Goal: Book appointment/travel/reservation

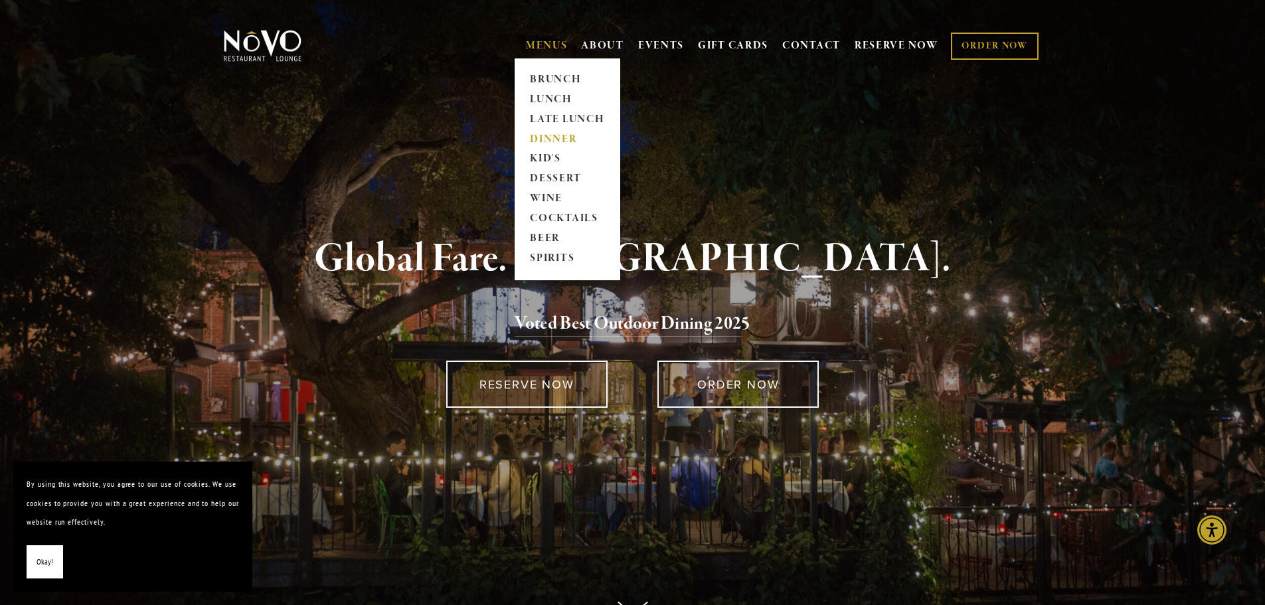
click at [545, 135] on link "DINNER" at bounding box center [567, 140] width 83 height 20
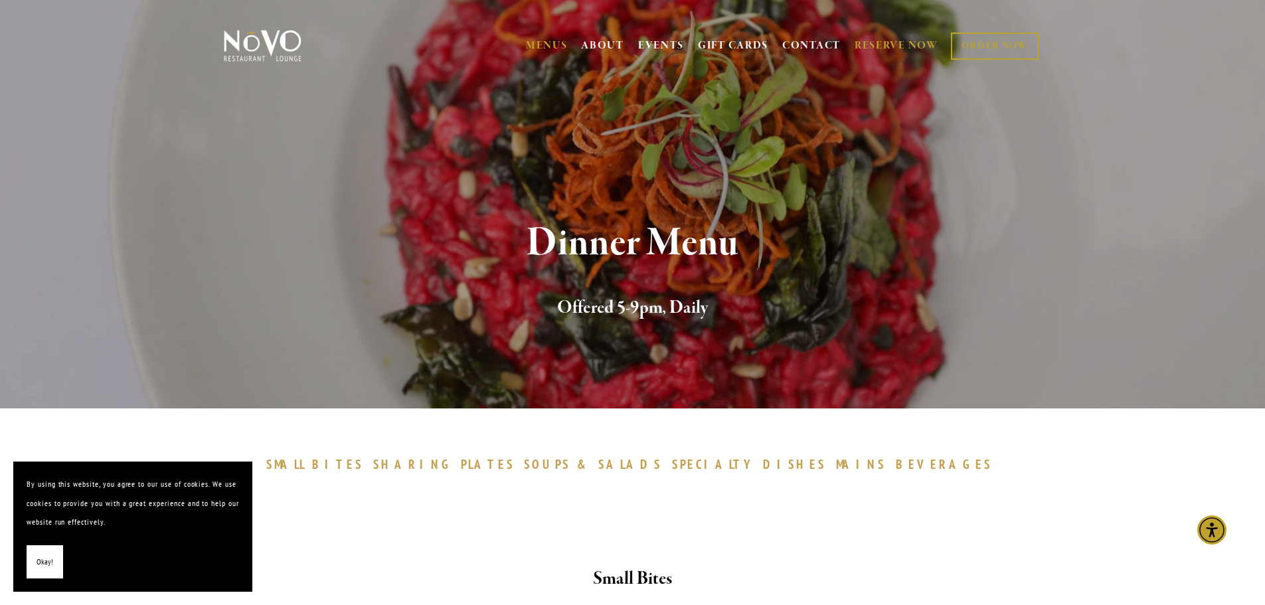
click at [881, 45] on link "RESERVE NOW" at bounding box center [897, 45] width 84 height 25
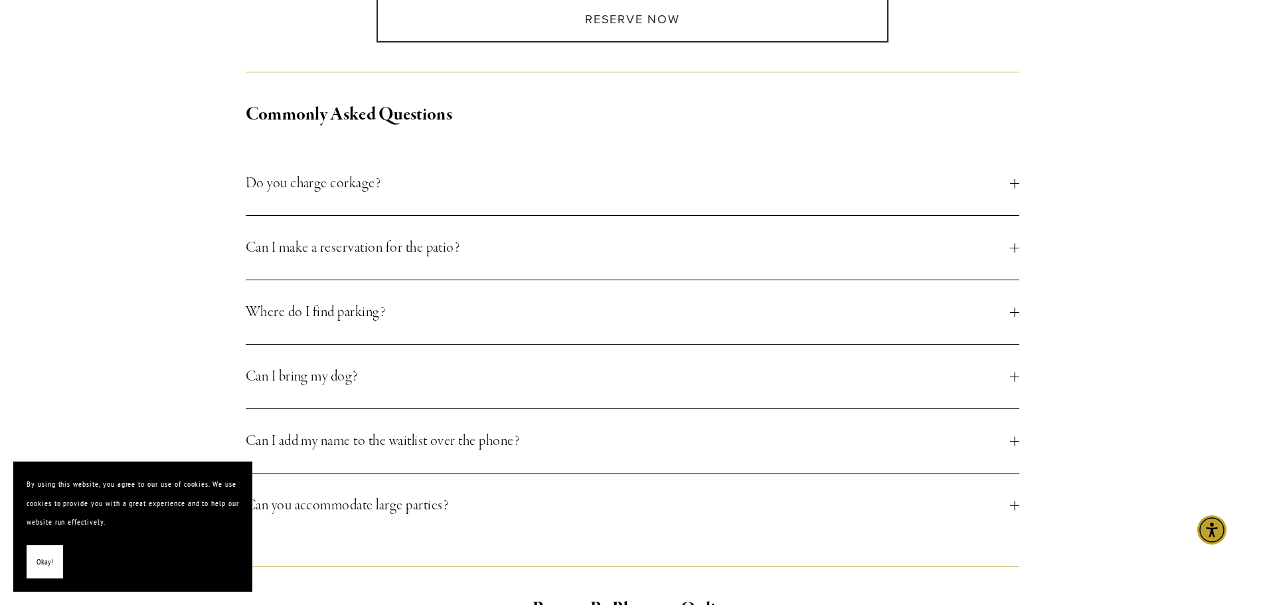
scroll to position [465, 0]
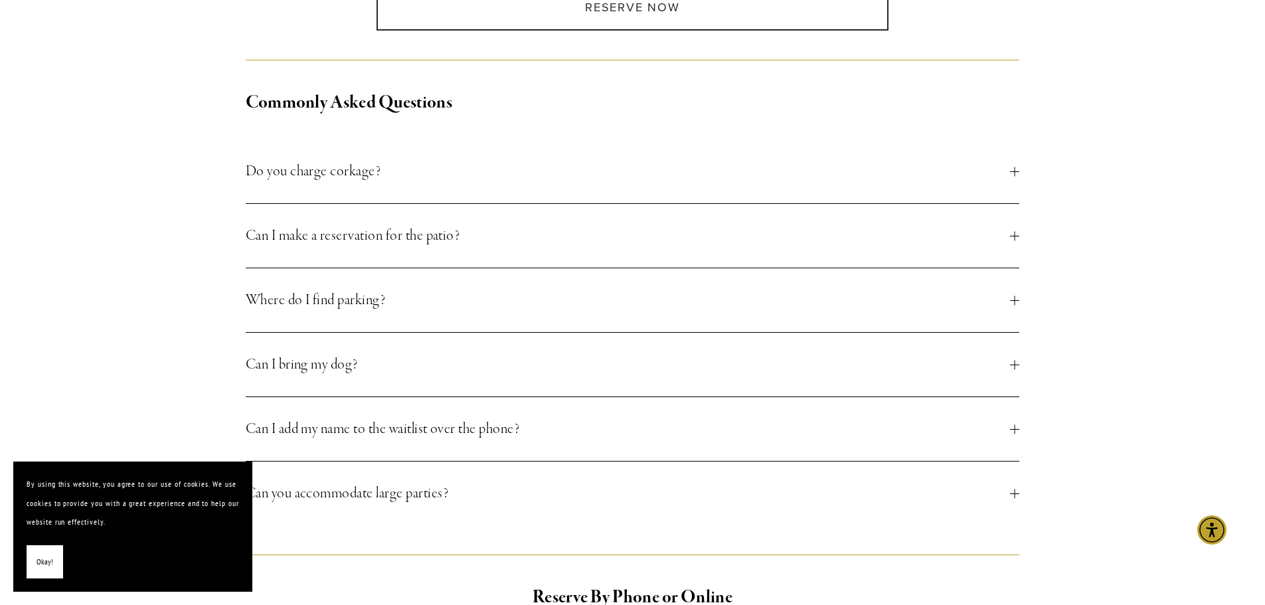
click at [442, 237] on span "Can I make a reservation for the patio?" at bounding box center [628, 236] width 765 height 24
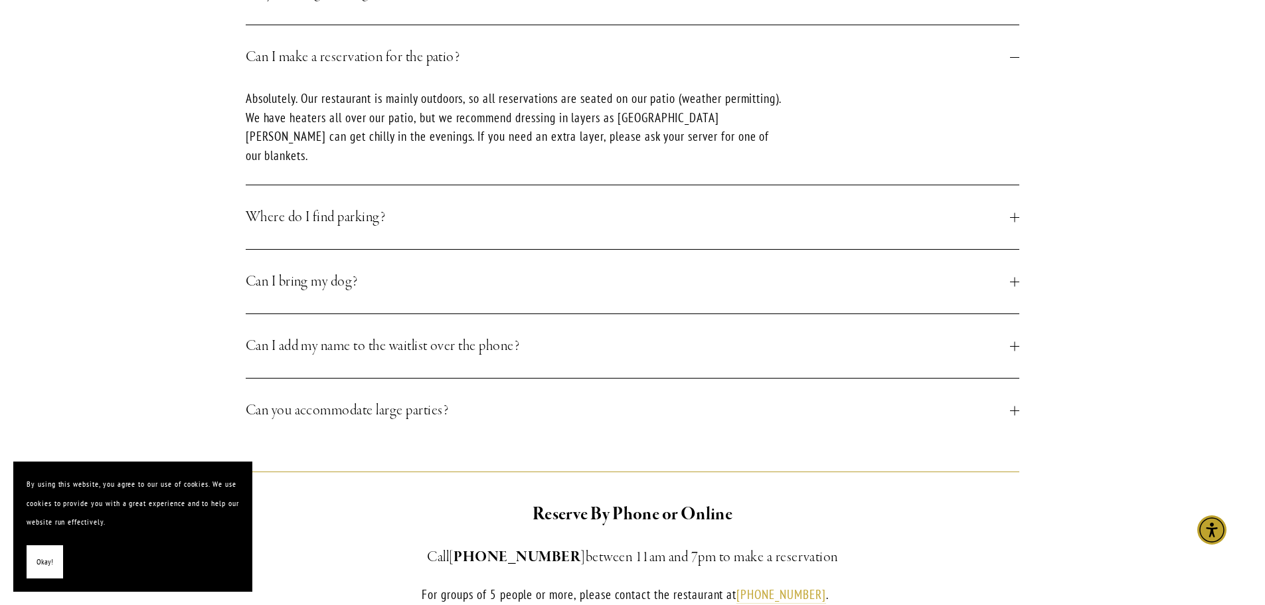
scroll to position [664, 0]
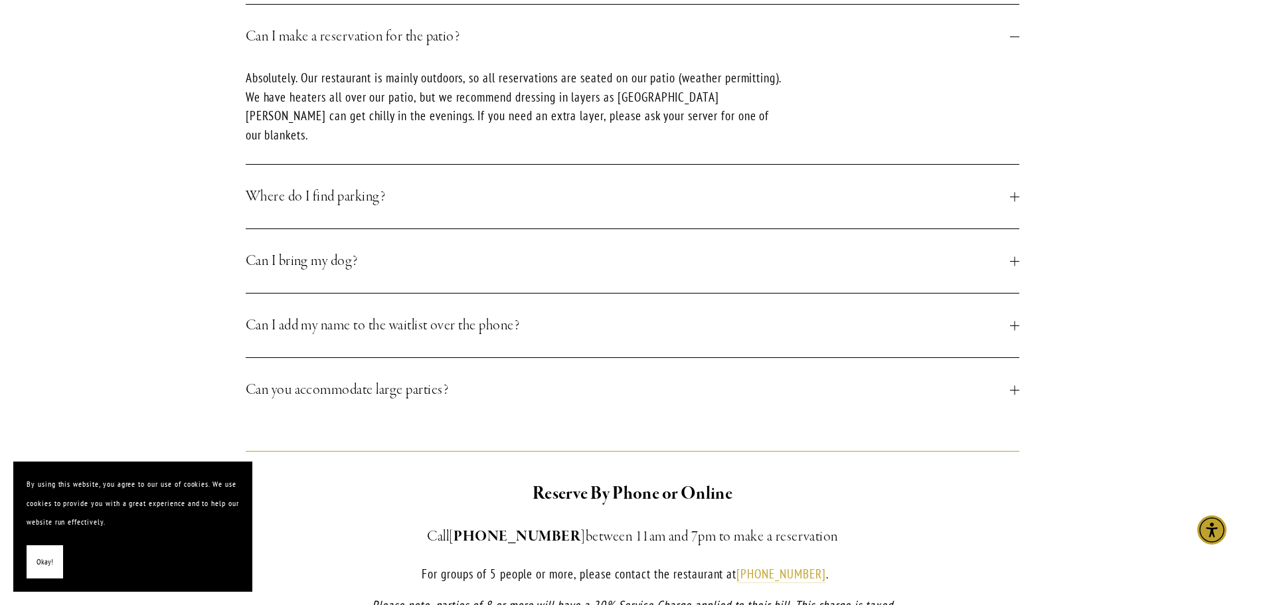
click at [376, 249] on span "Can I bring my dog?" at bounding box center [628, 261] width 765 height 24
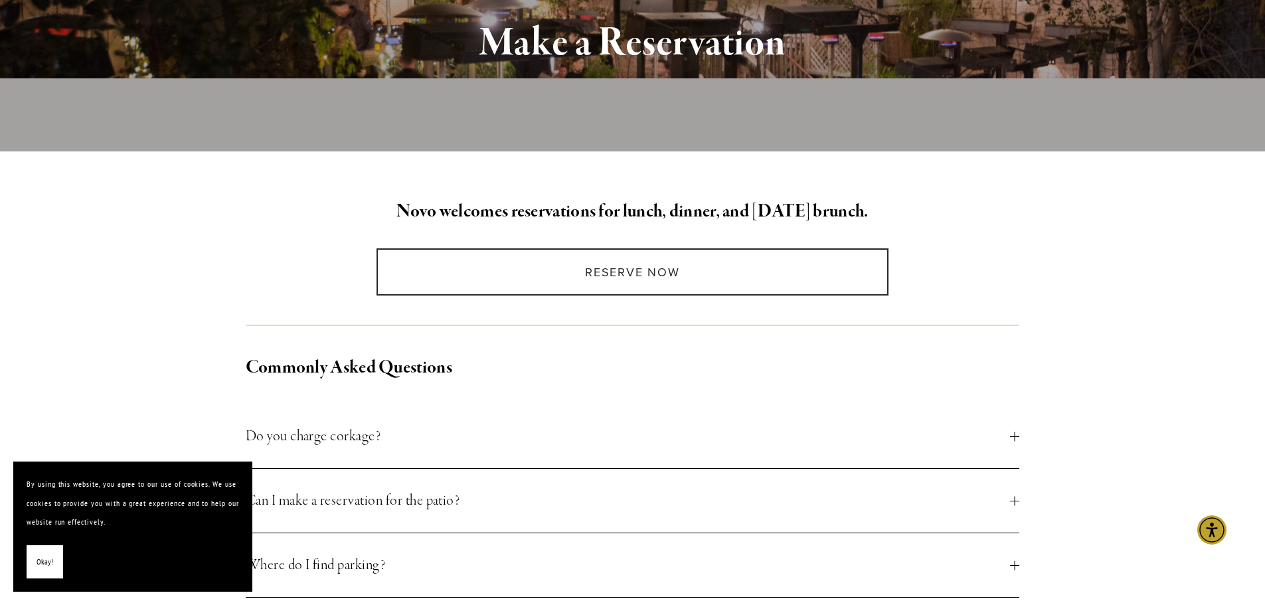
scroll to position [199, 0]
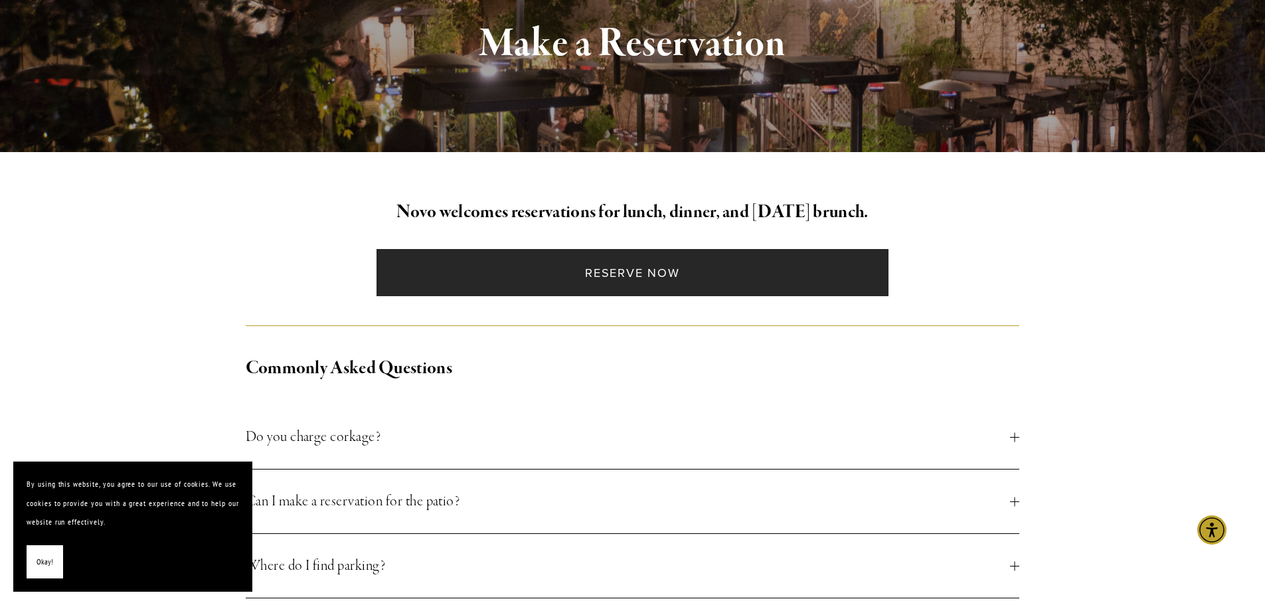
click at [620, 278] on link "Reserve Now" at bounding box center [633, 272] width 512 height 47
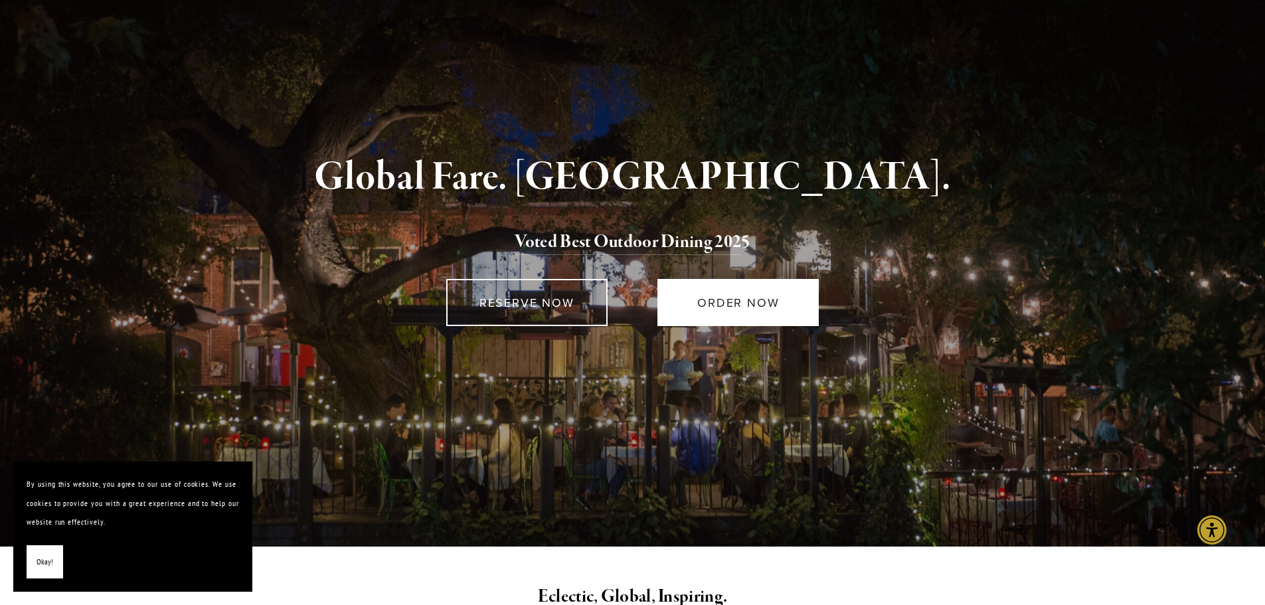
scroll to position [54, 0]
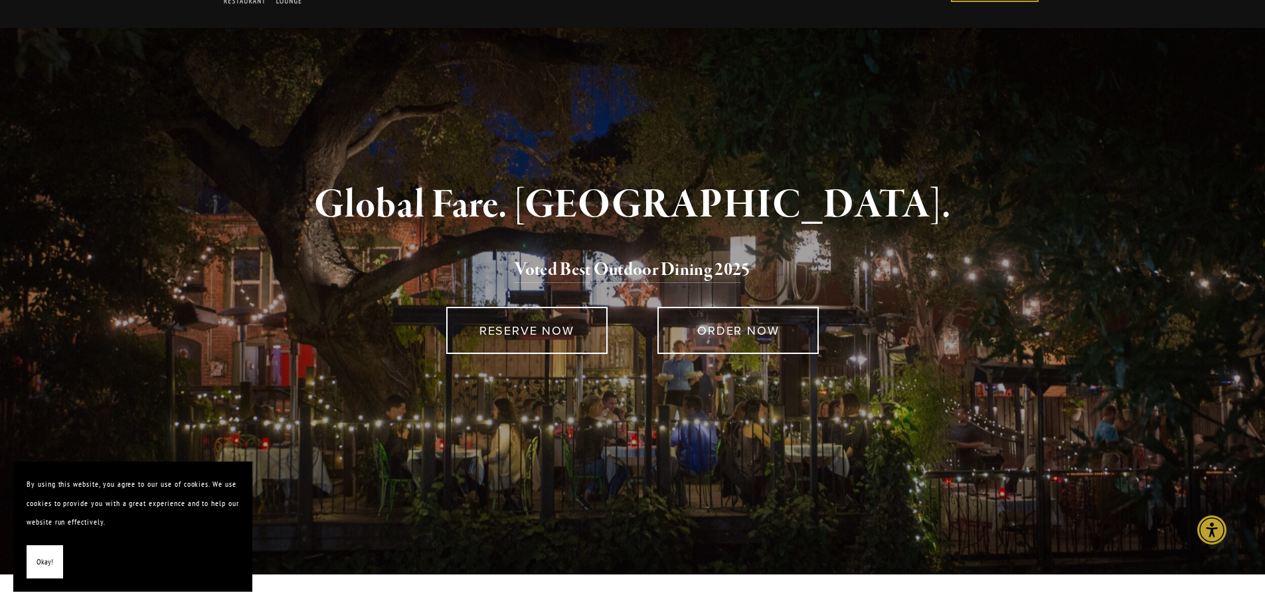
click at [1116, 330] on section "Scroll Global Fare. [GEOGRAPHIC_DATA]. Voted Best Outdoor Dining 202 5 RESERVE …" at bounding box center [632, 260] width 1265 height 628
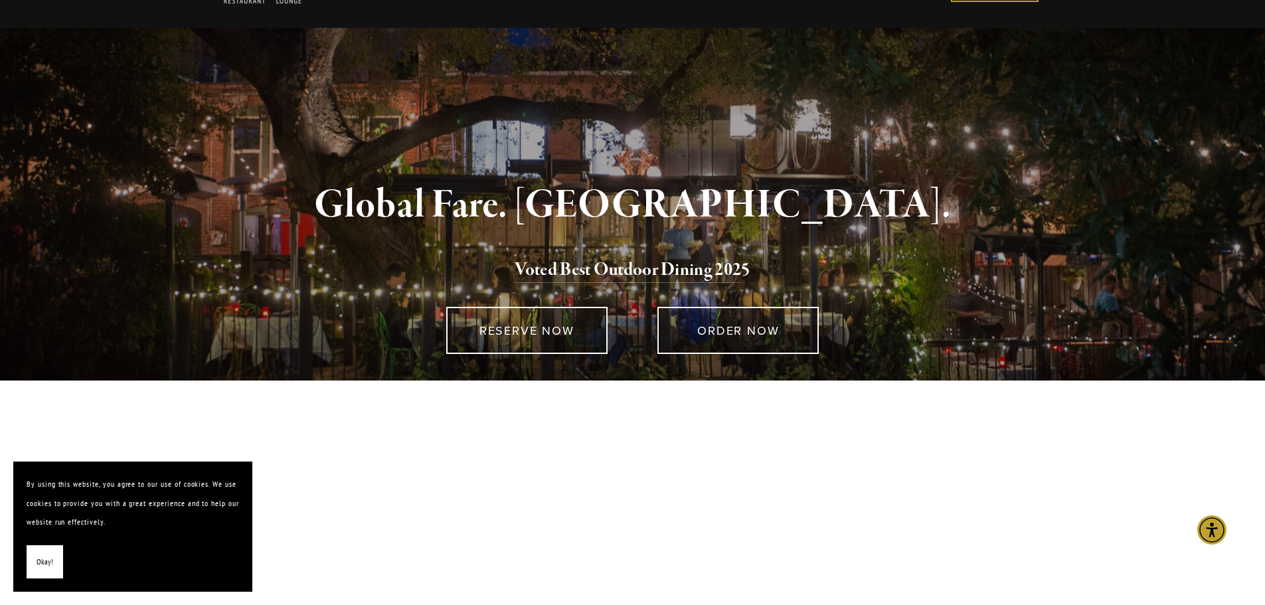
scroll to position [583, 0]
